Goal: Information Seeking & Learning: Learn about a topic

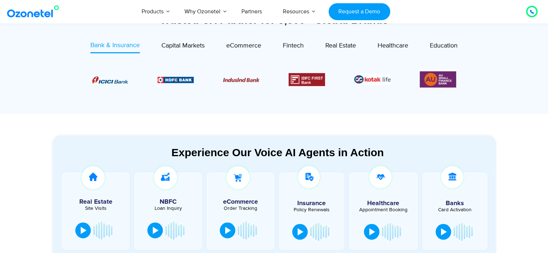
scroll to position [252, 0]
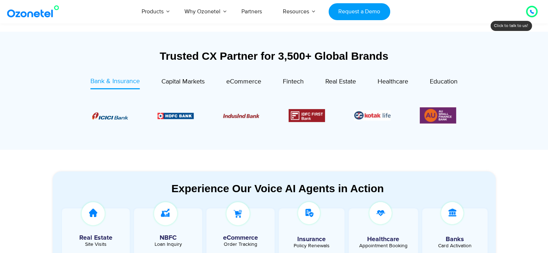
drag, startPoint x: 272, startPoint y: 72, endPoint x: 278, endPoint y: 75, distance: 6.4
click at [276, 74] on div "Trusted CX Partner for 3,500+ Global Brands Bank & Insurance Capital Markets" at bounding box center [274, 98] width 443 height 96
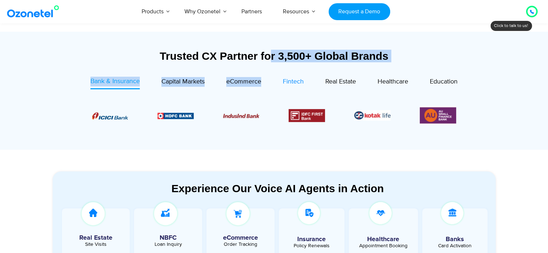
click at [286, 77] on div "Fintech" at bounding box center [293, 82] width 21 height 10
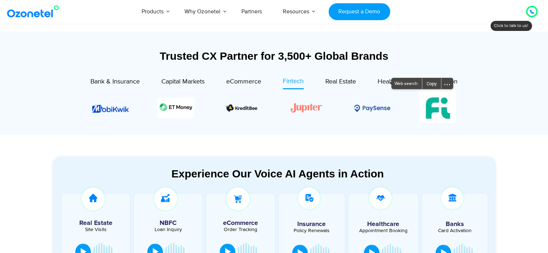
click at [235, 135] on section "Experience Our Voice AI Agents in Action Real Estate Site Visits NBFC Loan Inqu…" at bounding box center [274, 218] width 548 height 167
click at [102, 80] on span "Bank & Insurance" at bounding box center [114, 82] width 49 height 8
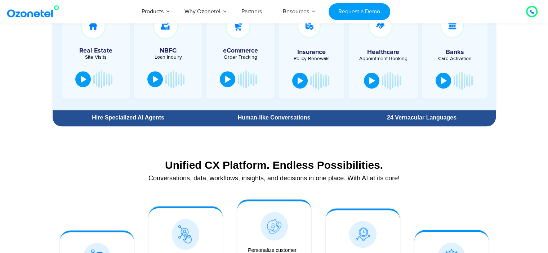
scroll to position [396, 0]
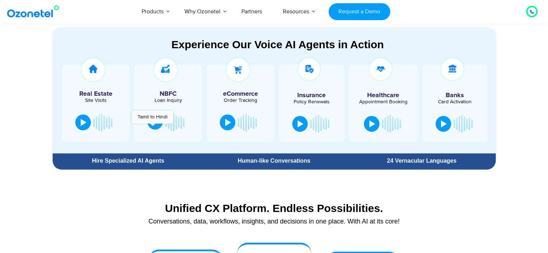
click at [152, 126] on button at bounding box center [154, 122] width 15 height 16
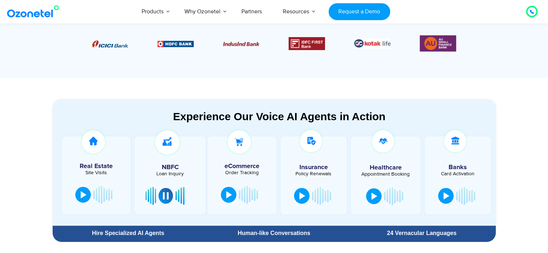
scroll to position [324, 0]
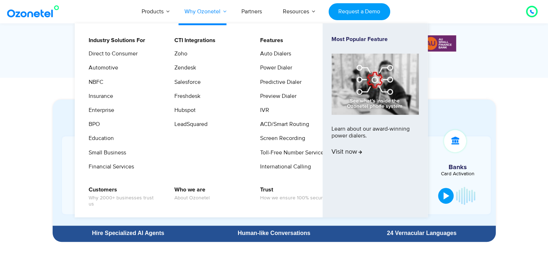
click at [214, 10] on link "Why Ozonetel" at bounding box center [202, 12] width 57 height 24
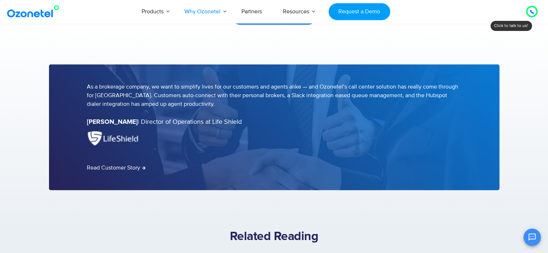
scroll to position [468, 0]
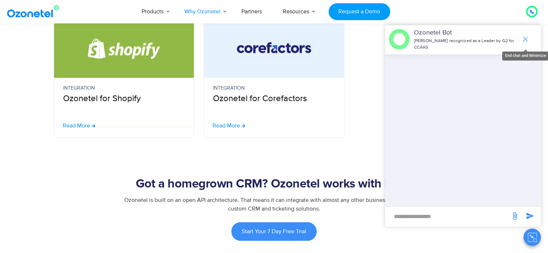
click at [526, 39] on icon "end chat or minimize" at bounding box center [525, 39] width 9 height 9
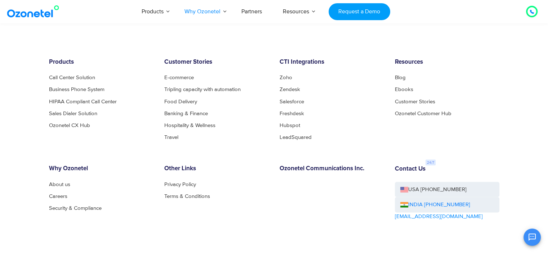
scroll to position [1226, 0]
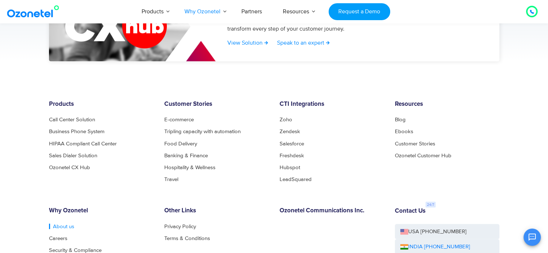
click at [57, 226] on link "About us" at bounding box center [61, 226] width 25 height 5
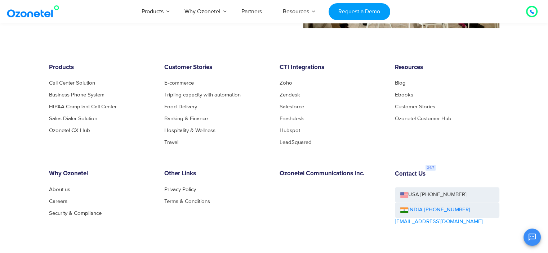
scroll to position [782, 0]
